Goal: Information Seeking & Learning: Learn about a topic

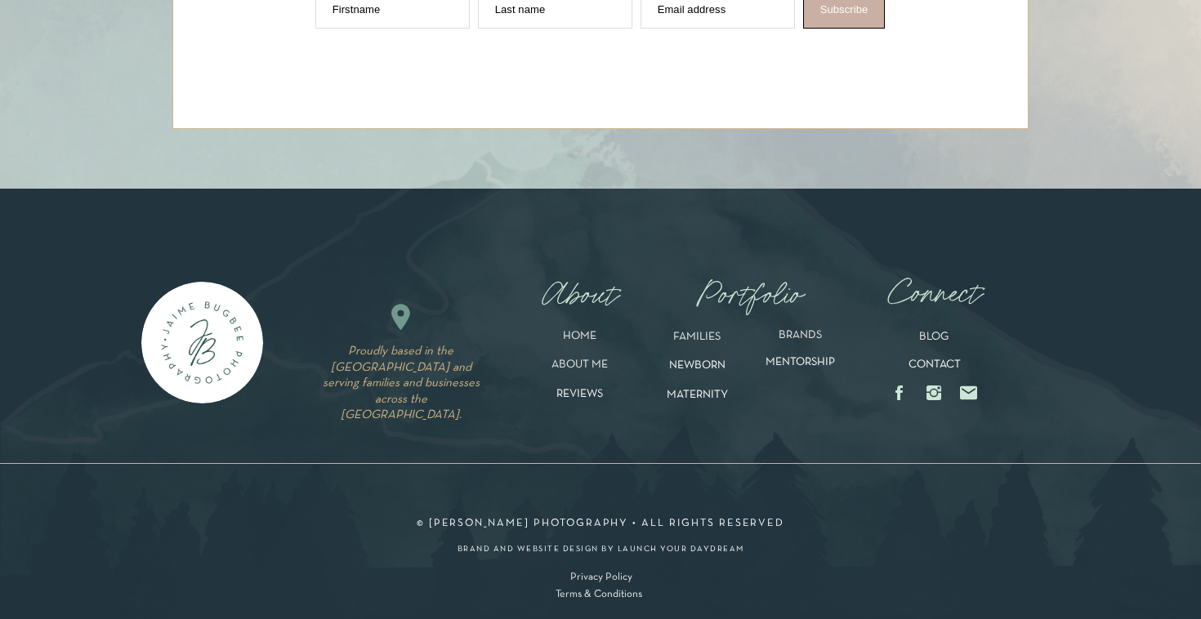
scroll to position [5869, 0]
click at [709, 393] on p "MATERNITY" at bounding box center [697, 398] width 113 height 19
click at [702, 397] on p "MATERNITY" at bounding box center [697, 398] width 113 height 19
click at [709, 370] on p "NEWBORN" at bounding box center [696, 369] width 83 height 19
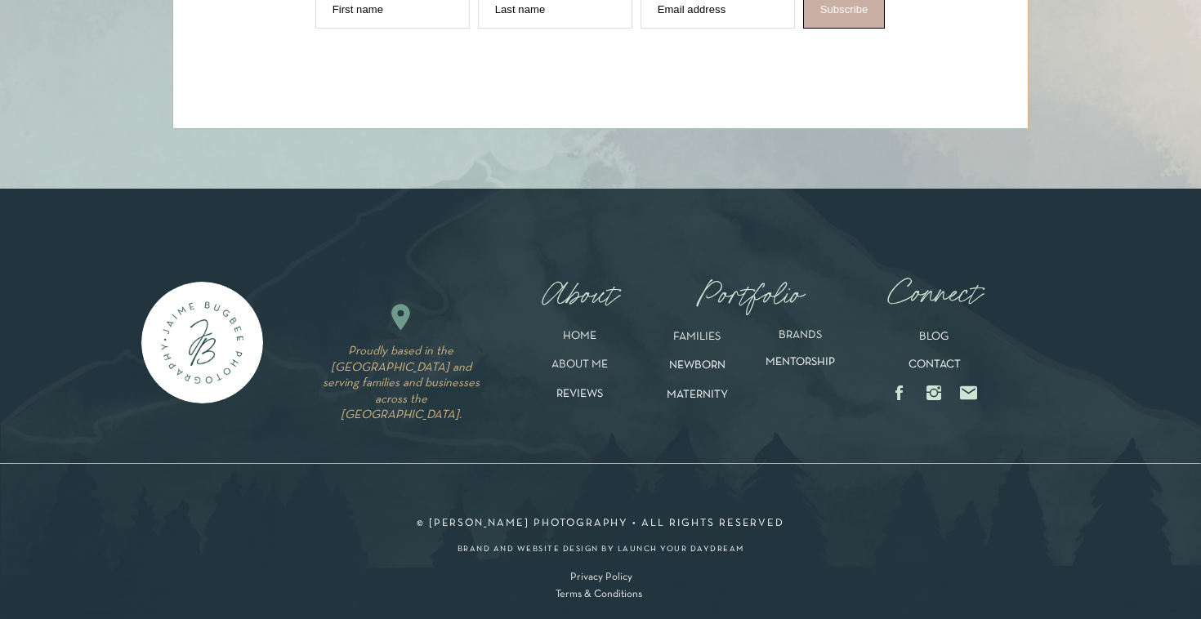
click at [695, 398] on p "MATERNITY" at bounding box center [697, 398] width 113 height 19
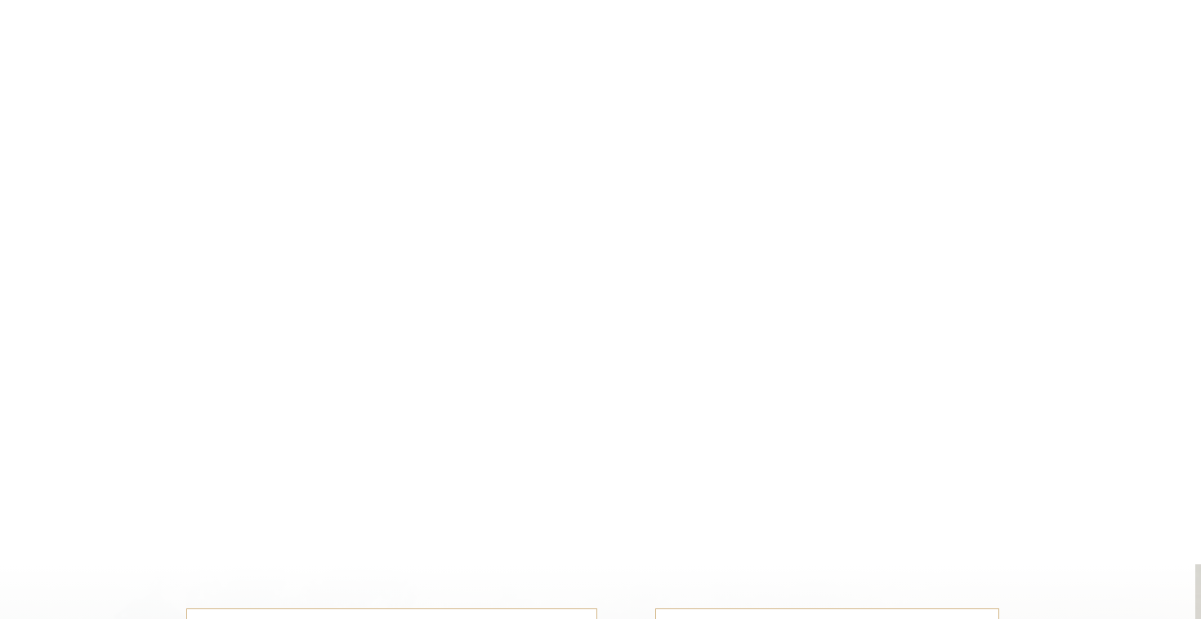
scroll to position [545, 0]
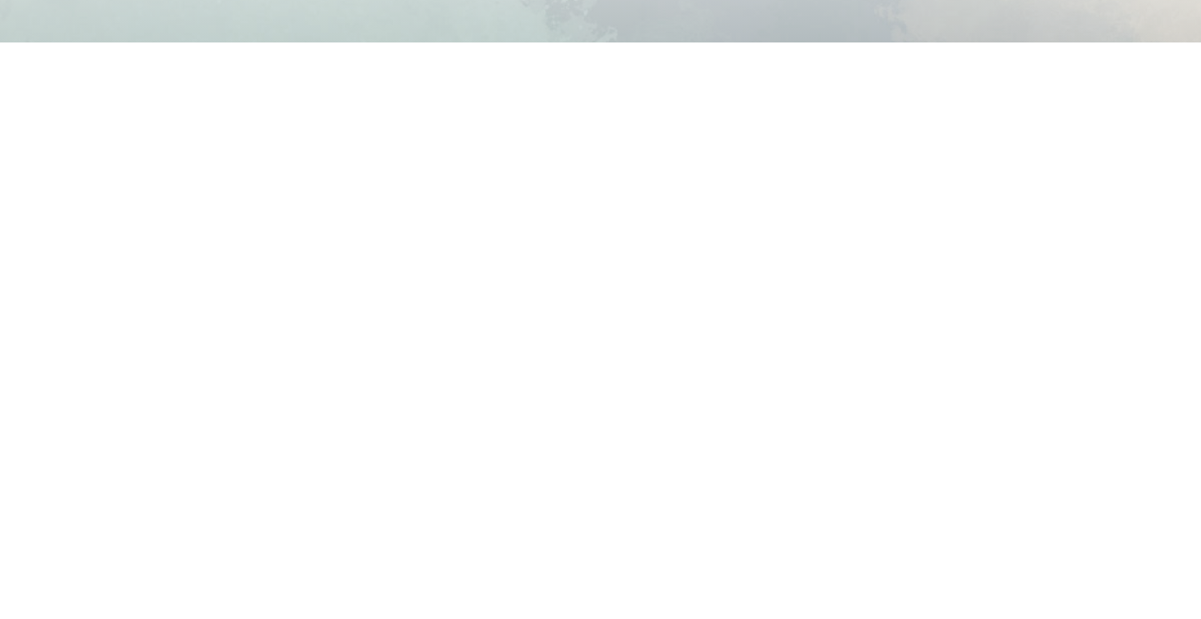
scroll to position [464, 0]
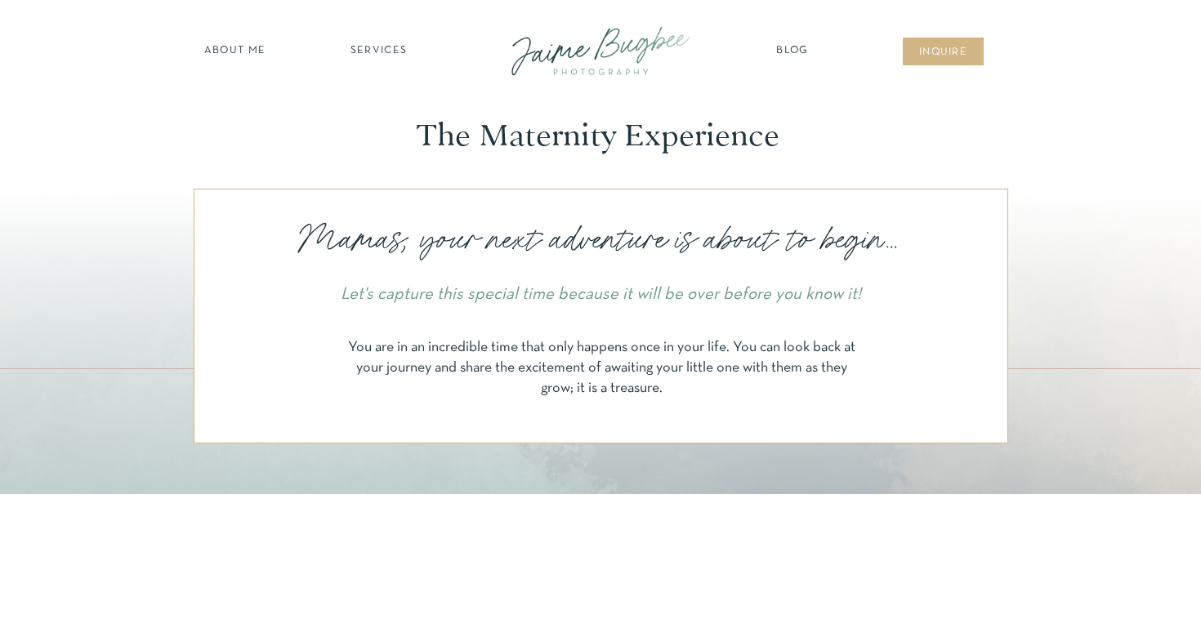
scroll to position [0, 0]
click at [390, 44] on nav "SERVICES" at bounding box center [379, 51] width 92 height 16
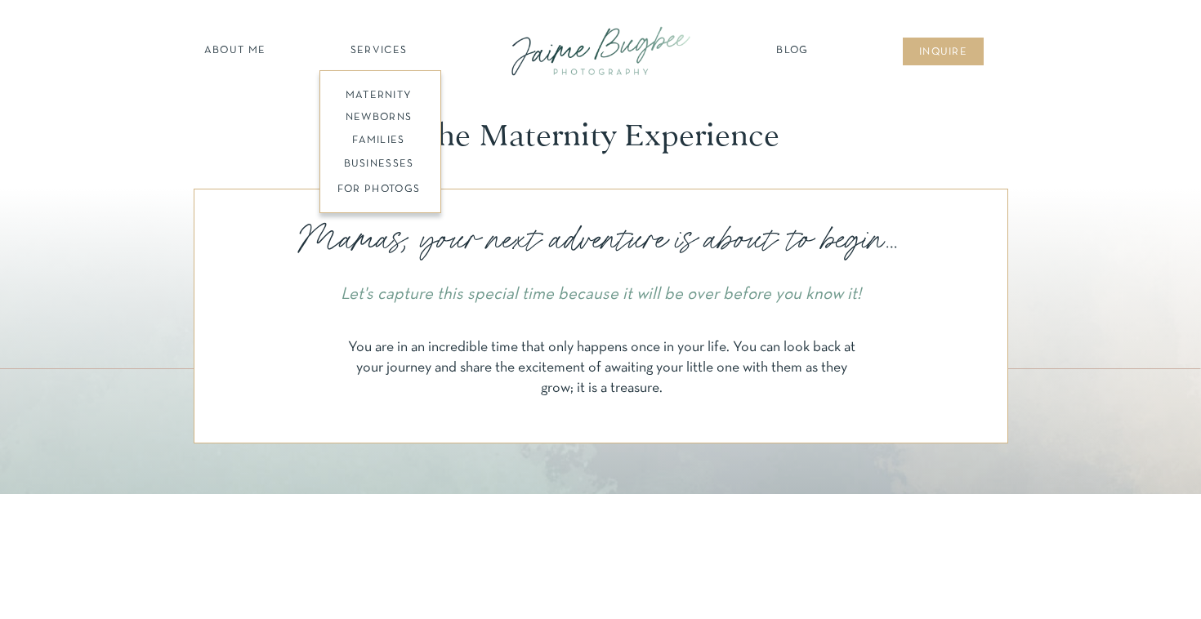
click at [402, 92] on nav "maternity" at bounding box center [378, 93] width 107 height 11
click at [366, 92] on nav "maternity" at bounding box center [378, 93] width 107 height 11
click at [311, 222] on p "Mamas, your next adventure is about to begin..." at bounding box center [601, 240] width 632 height 47
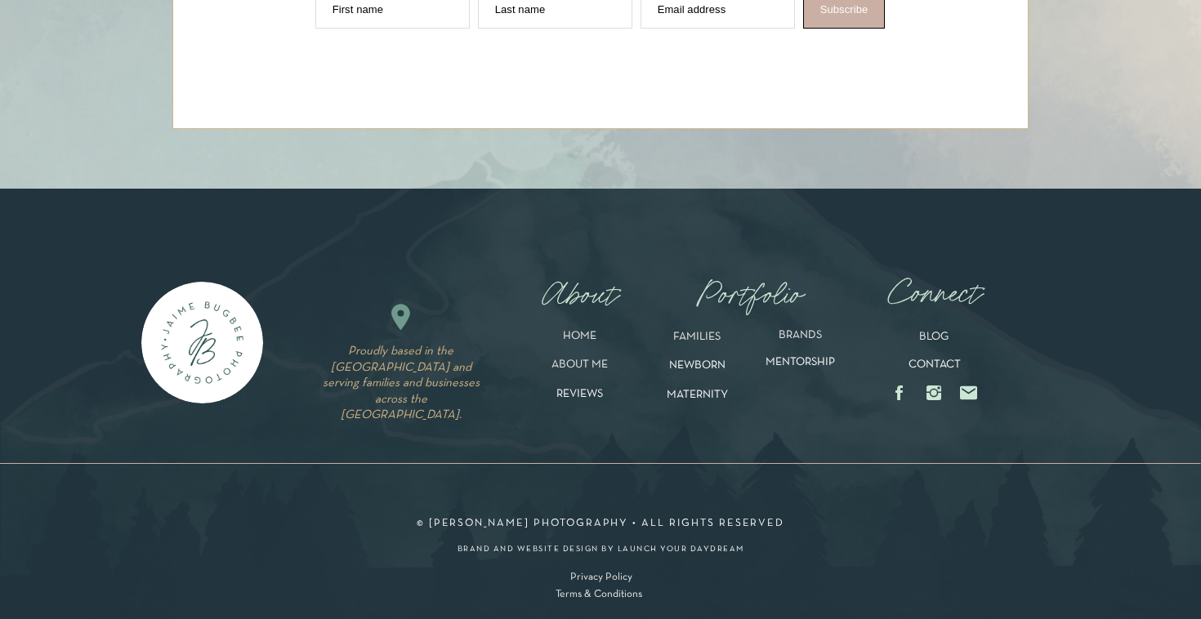
scroll to position [5869, 0]
